Goal: Transaction & Acquisition: Purchase product/service

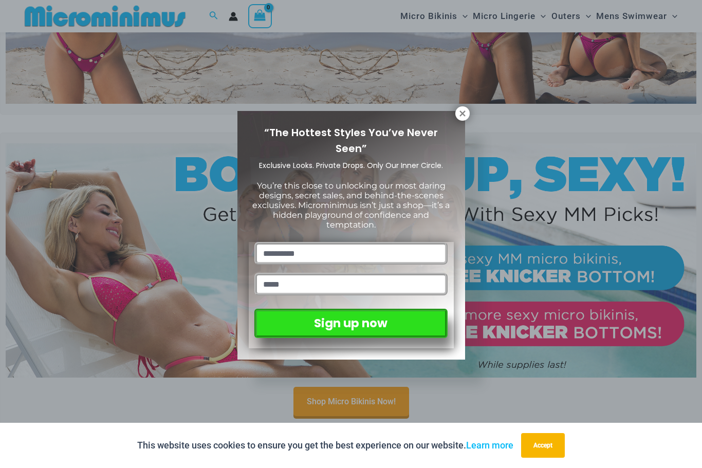
click at [463, 108] on button at bounding box center [462, 113] width 14 height 14
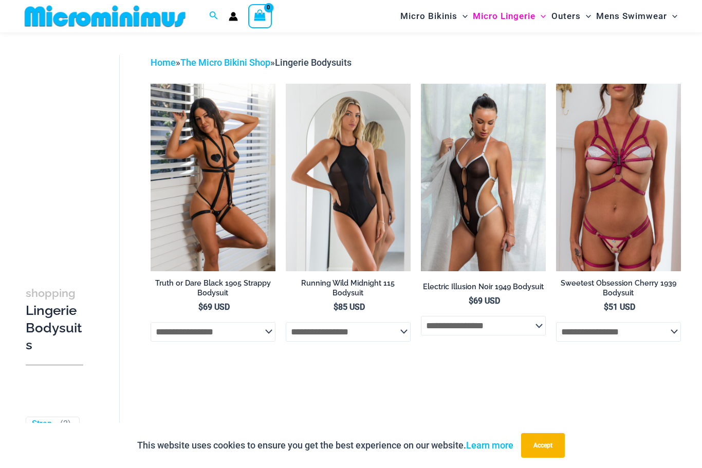
scroll to position [28, 0]
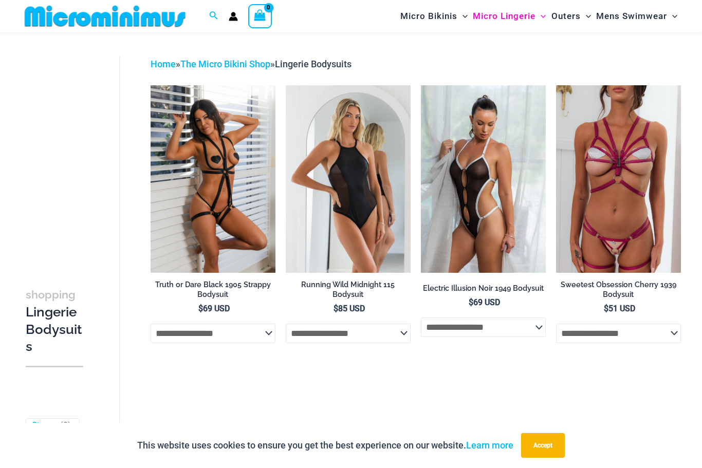
click at [421, 85] on img at bounding box center [421, 85] width 0 height 0
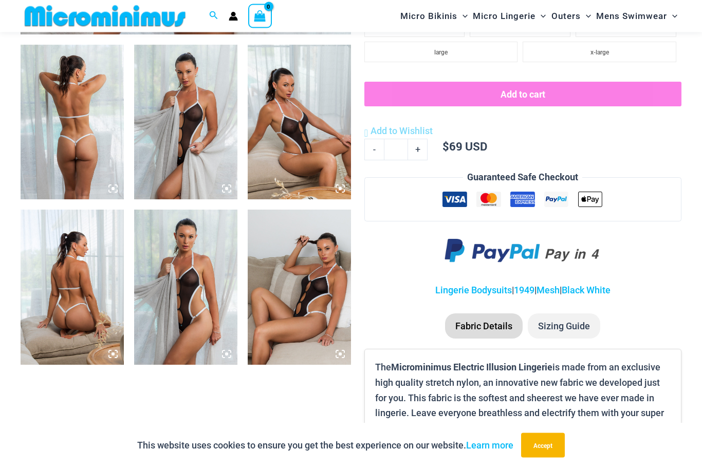
scroll to position [555, 0]
click at [64, 141] on img at bounding box center [72, 122] width 103 height 155
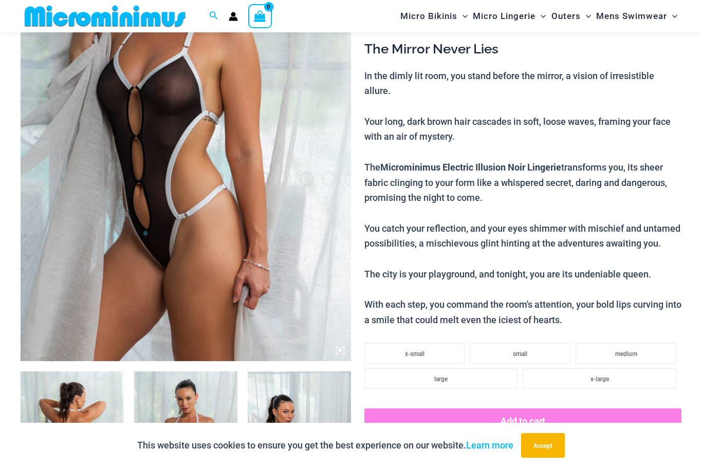
scroll to position [228, 0]
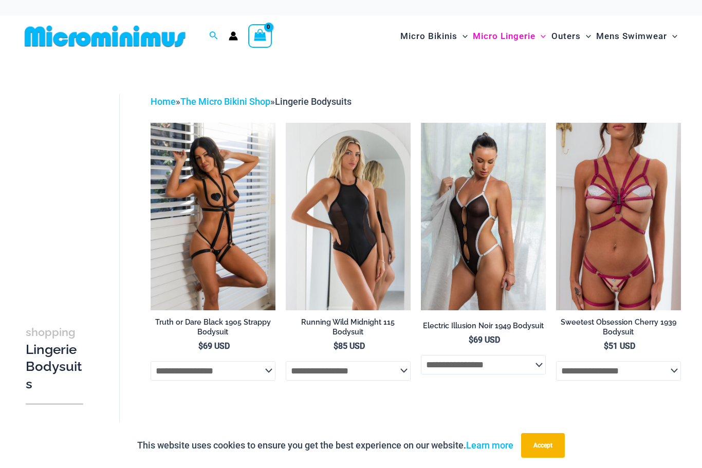
click at [286, 123] on img at bounding box center [286, 123] width 0 height 0
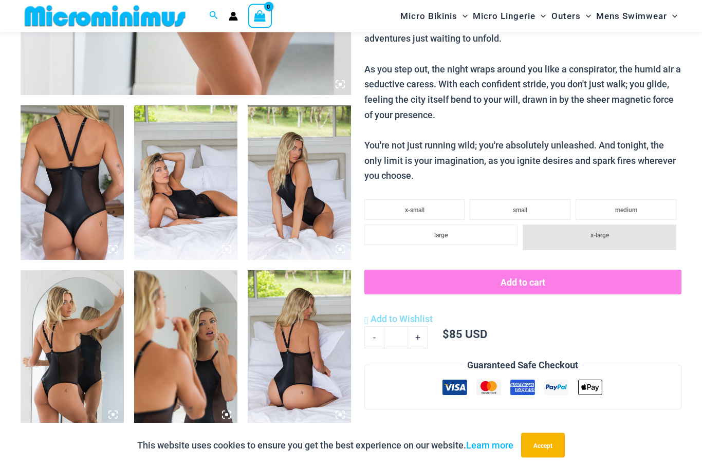
scroll to position [493, 0]
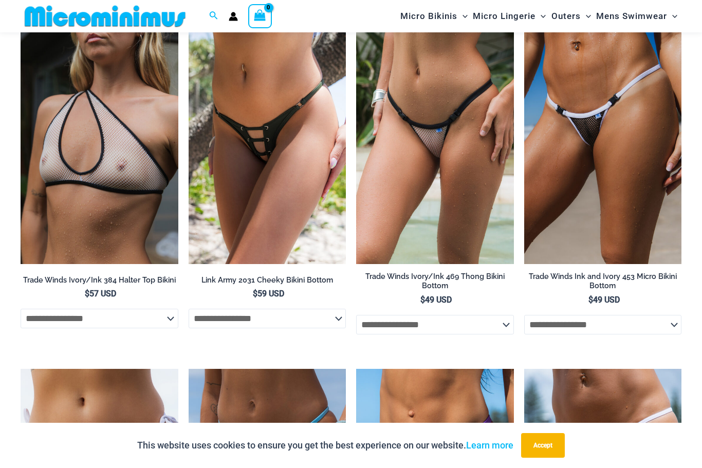
scroll to position [2786, 0]
